Goal: Task Accomplishment & Management: Manage account settings

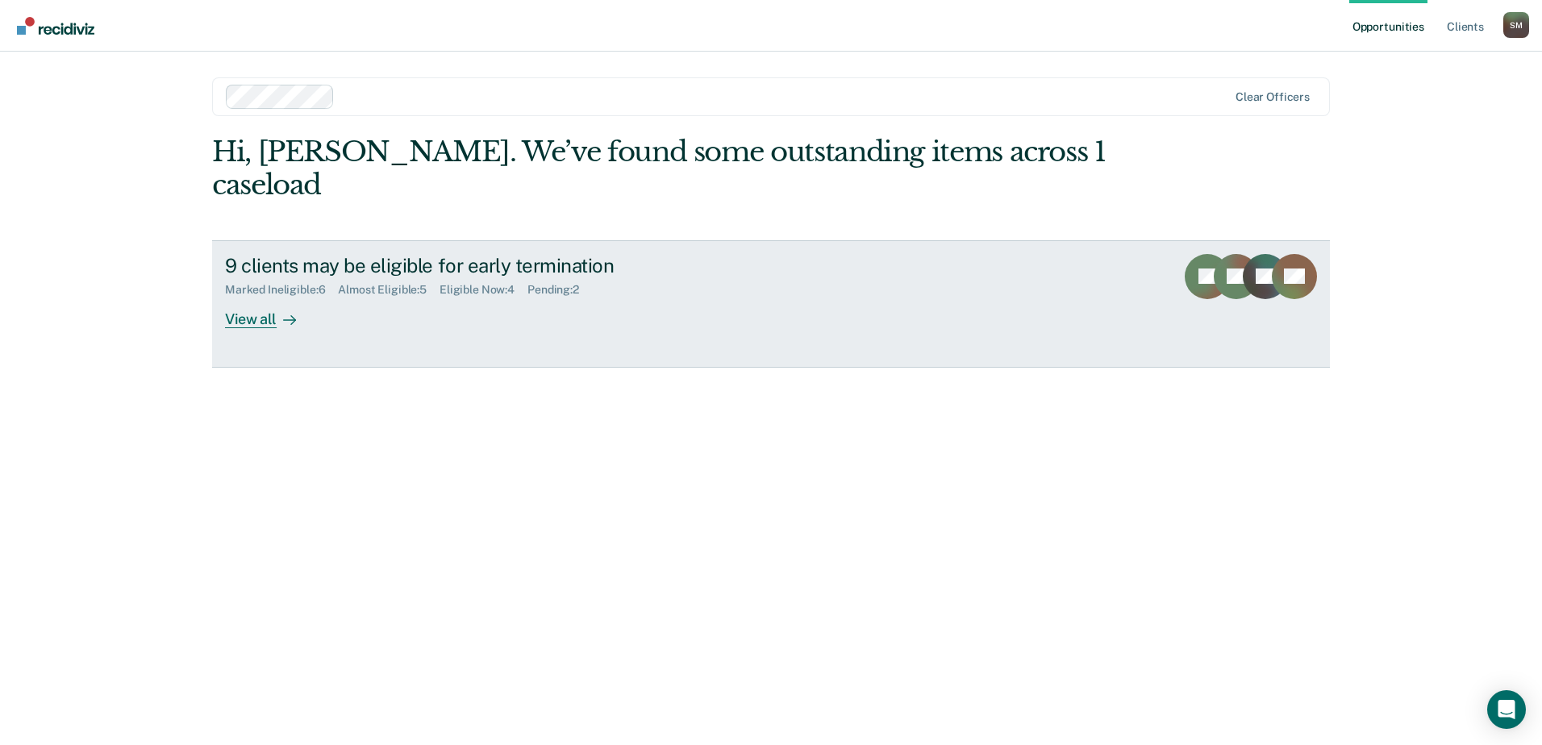
click at [246, 297] on div "View all" at bounding box center [270, 312] width 90 height 31
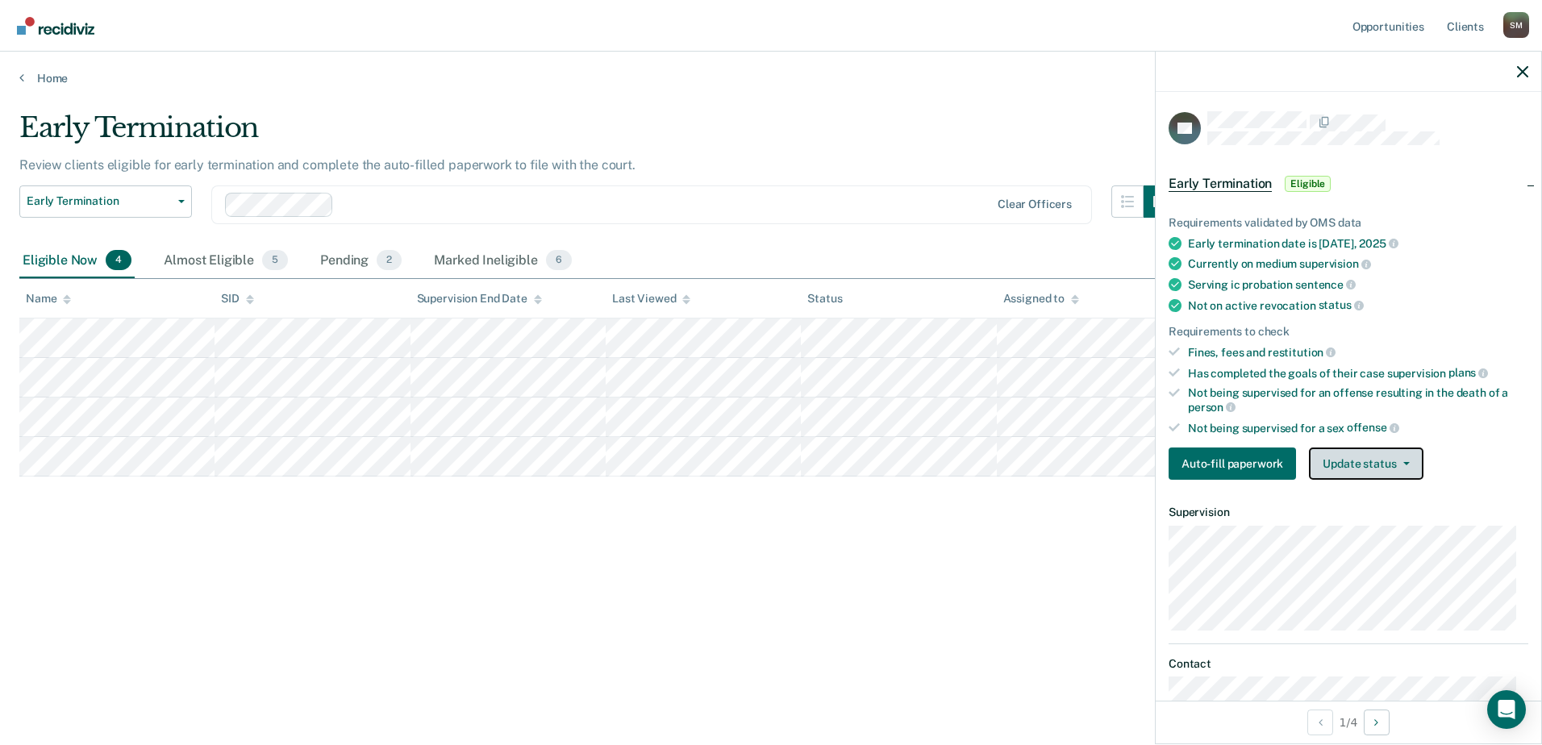
click at [1342, 453] on button "Update status" at bounding box center [1366, 464] width 114 height 32
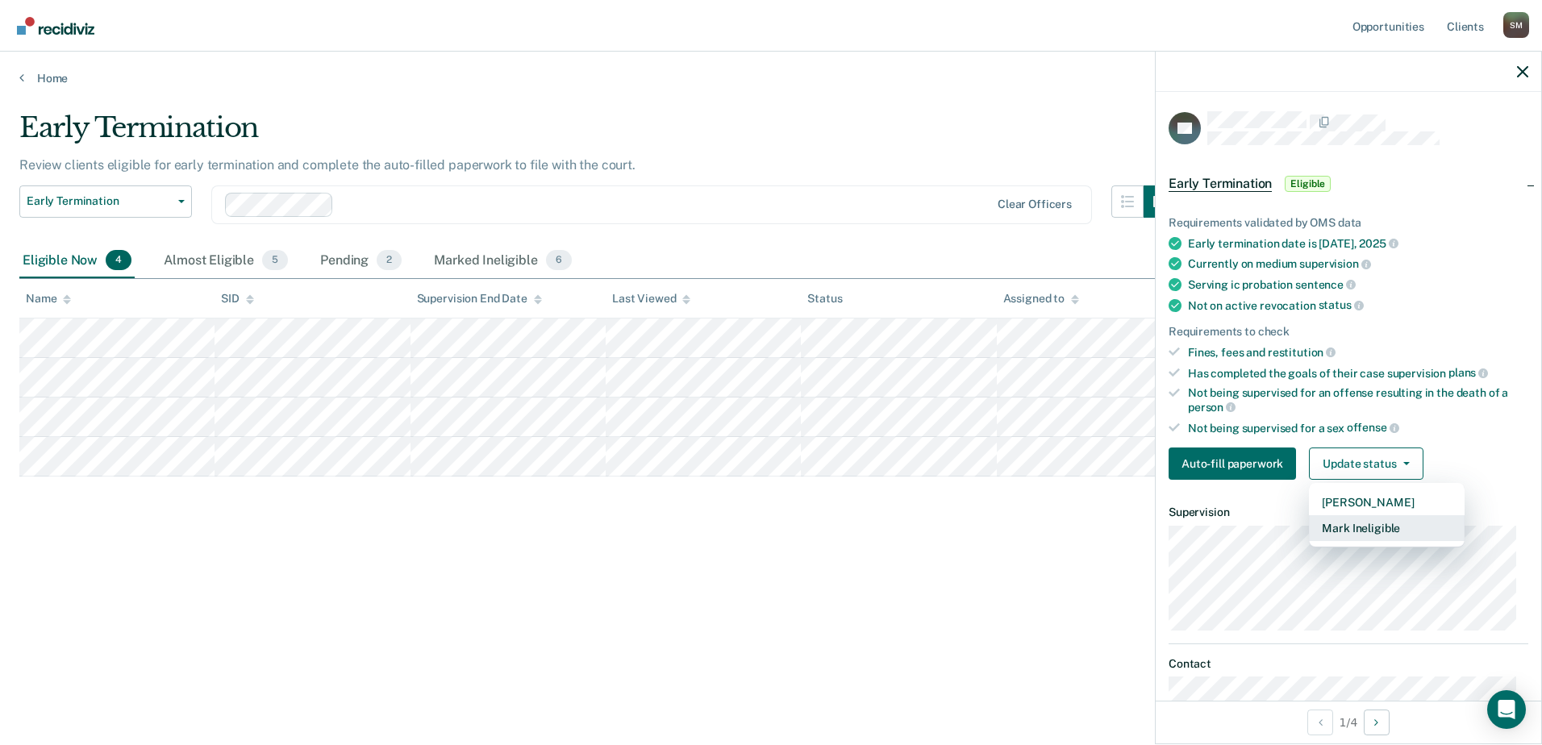
click at [1362, 533] on button "Mark Ineligible" at bounding box center [1387, 528] width 156 height 26
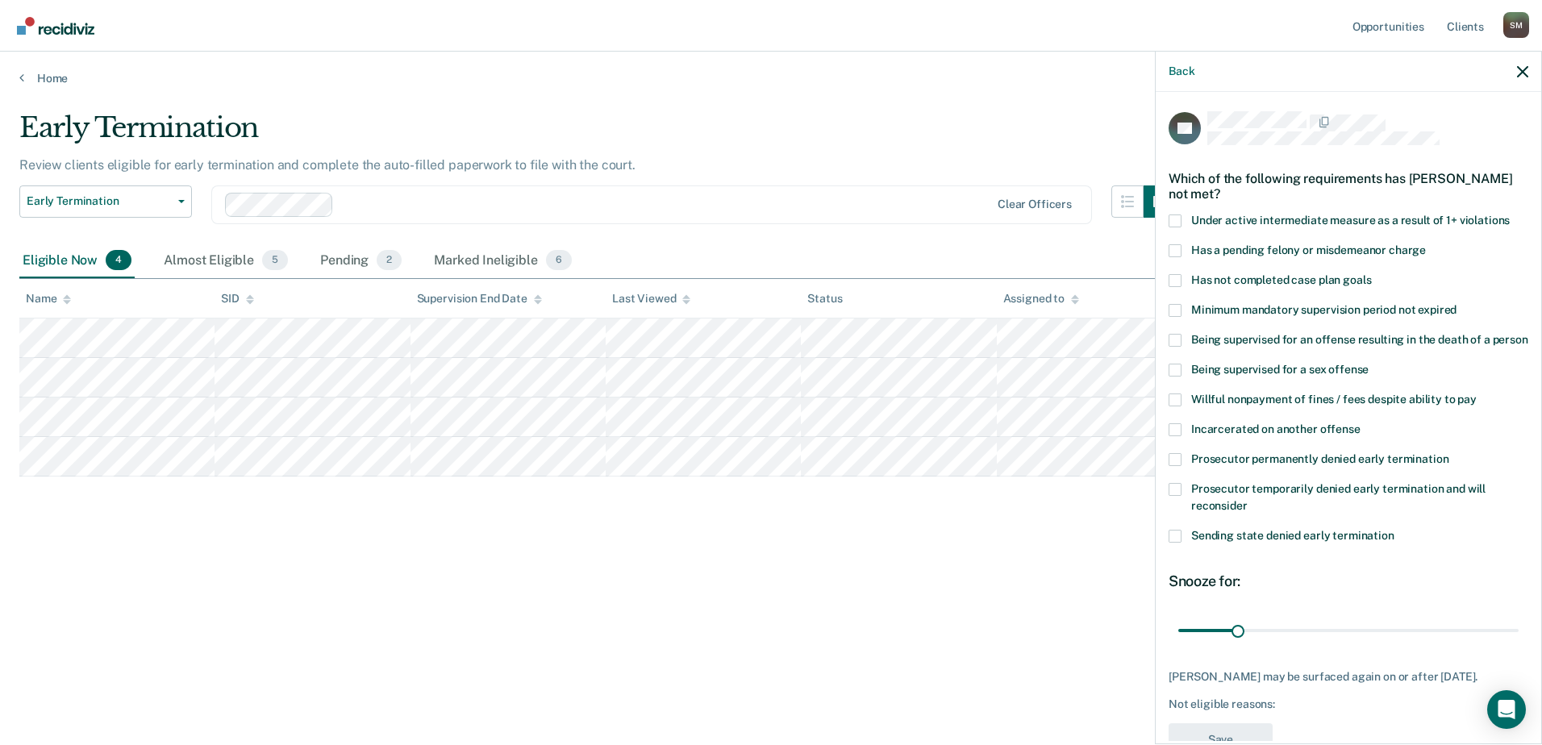
click at [1270, 278] on span "Has not completed case plan goals" at bounding box center [1282, 279] width 180 height 13
click at [1371, 274] on input "Has not completed case plan goals" at bounding box center [1371, 274] width 0 height 0
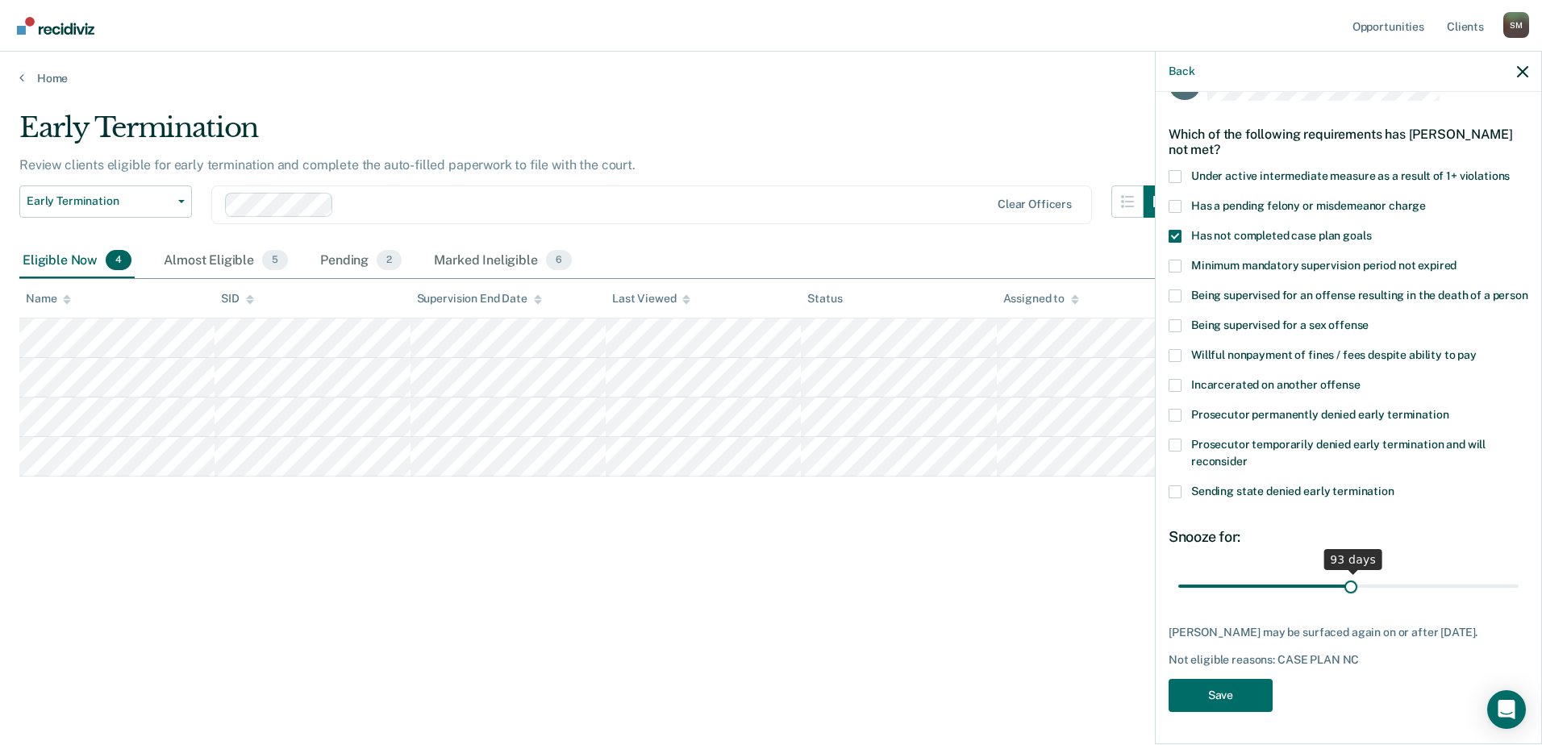
scroll to position [73, 0]
drag, startPoint x: 1233, startPoint y: 567, endPoint x: 1342, endPoint y: 576, distance: 108.5
type input "90"
click at [1342, 576] on input "range" at bounding box center [1349, 586] width 340 height 28
click at [1250, 691] on button "Save" at bounding box center [1221, 695] width 104 height 33
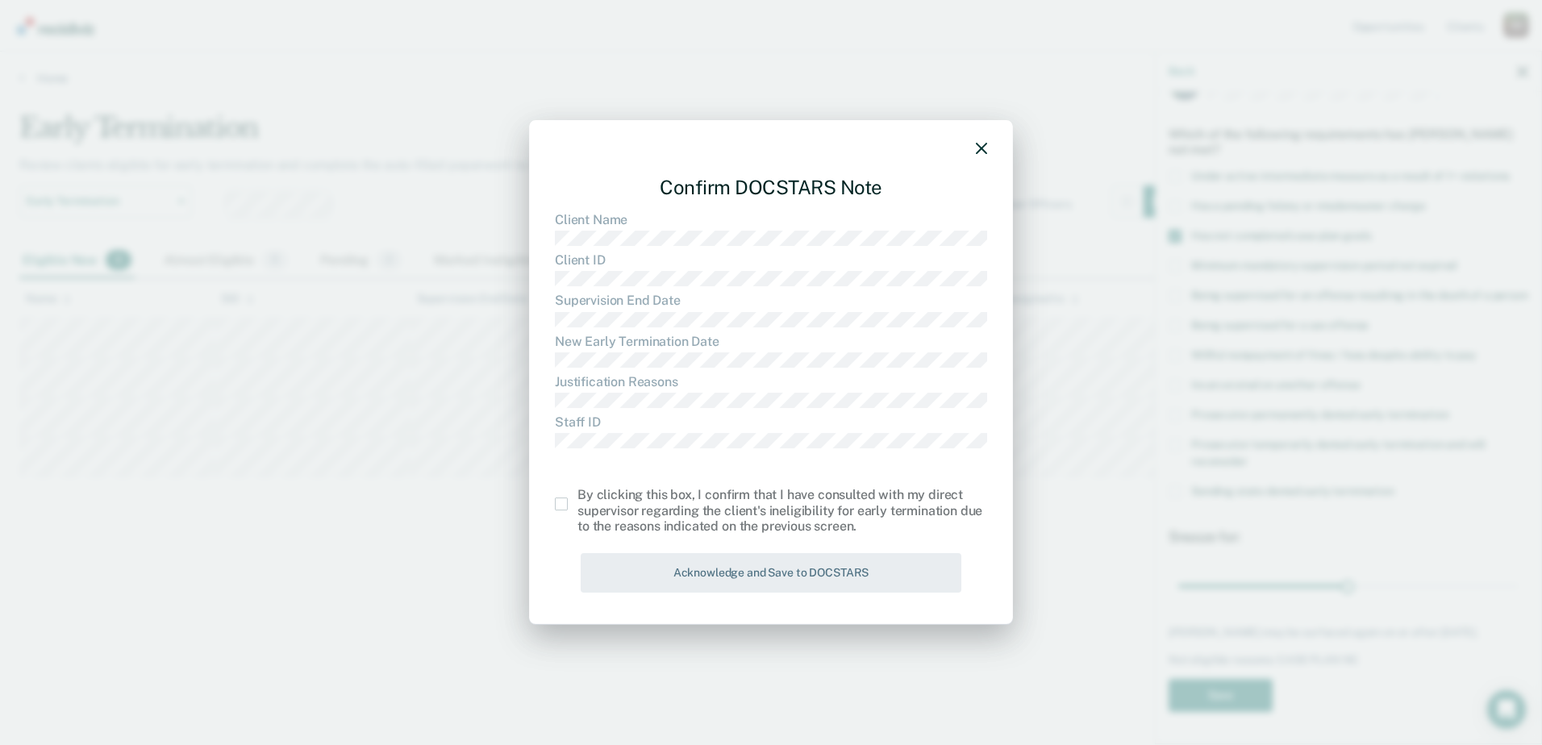
click at [555, 505] on span at bounding box center [561, 504] width 13 height 13
click at [578, 498] on input "checkbox" at bounding box center [578, 498] width 0 height 0
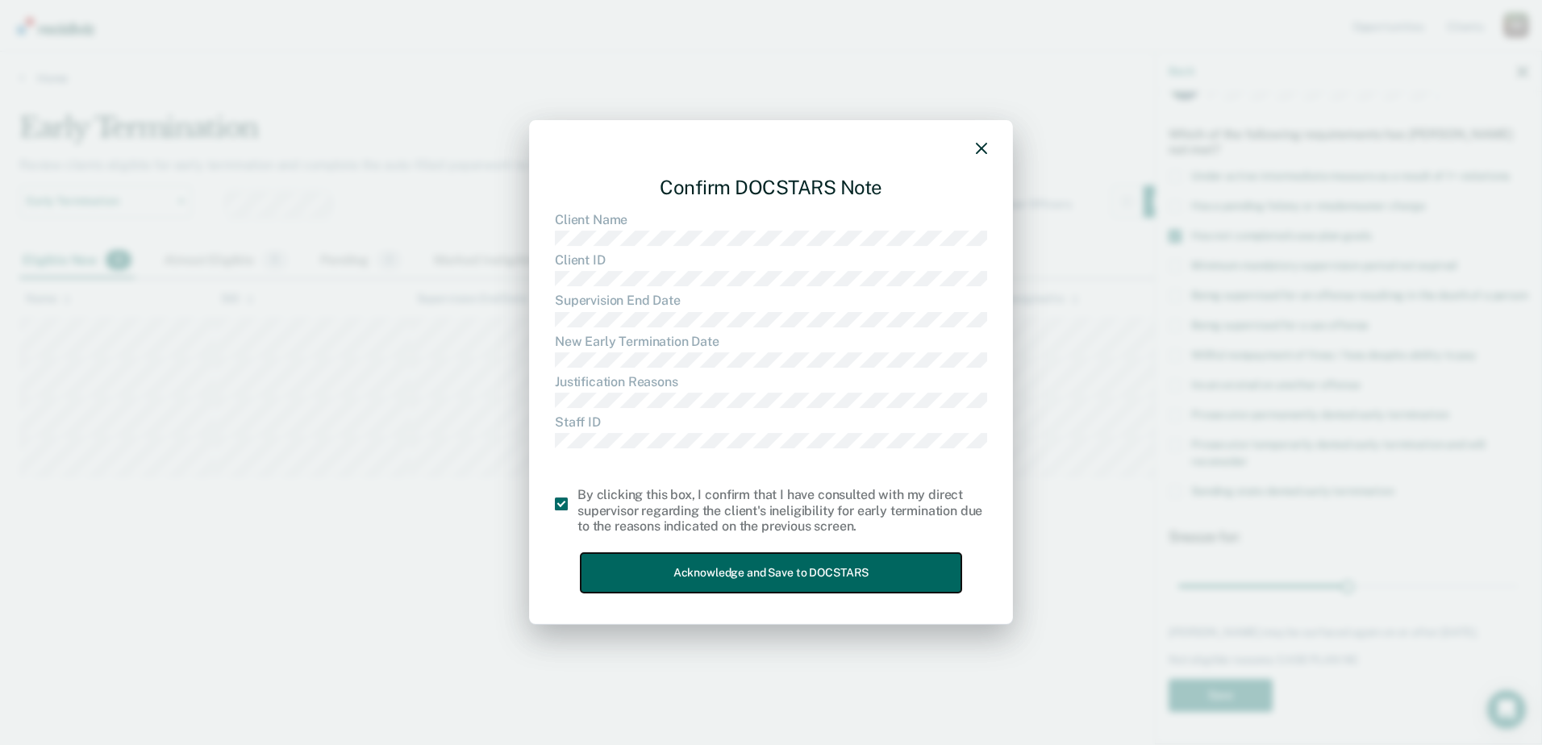
click at [673, 576] on button "Acknowledge and Save to DOCSTARS" at bounding box center [771, 573] width 381 height 40
